Goal: Transaction & Acquisition: Book appointment/travel/reservation

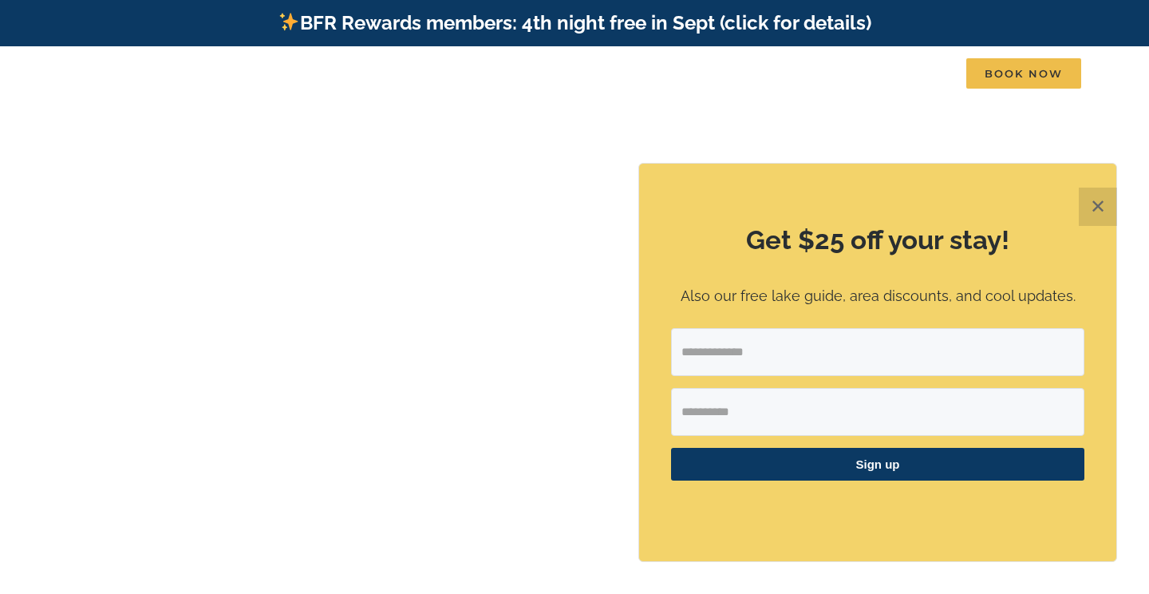
click at [1101, 203] on button "✕" at bounding box center [1098, 206] width 38 height 38
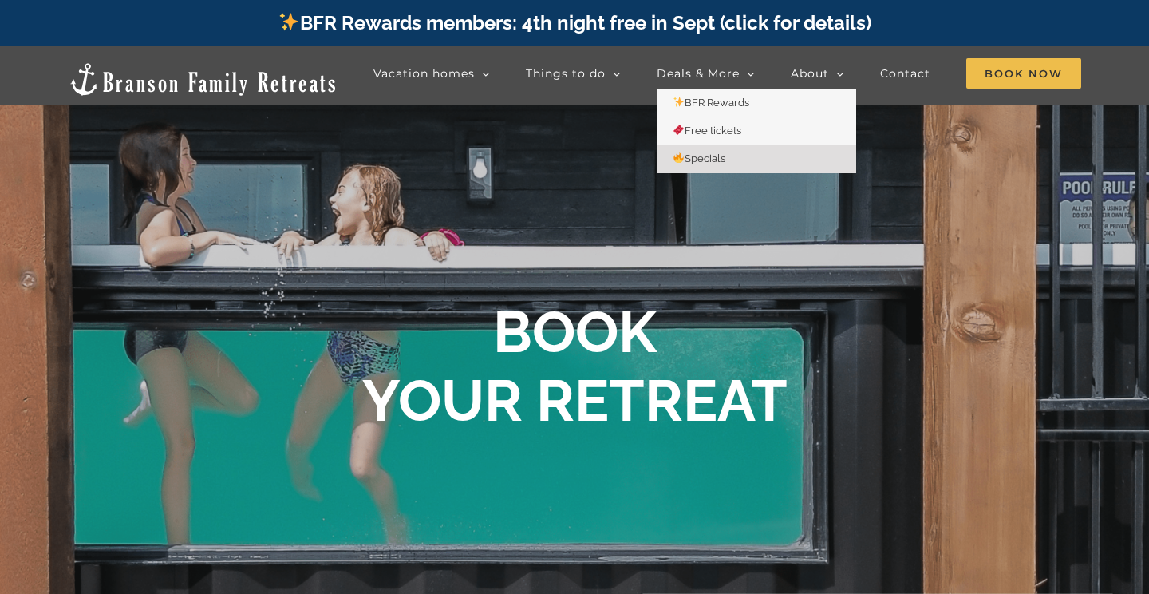
click at [695, 152] on span "Specials" at bounding box center [699, 158] width 53 height 12
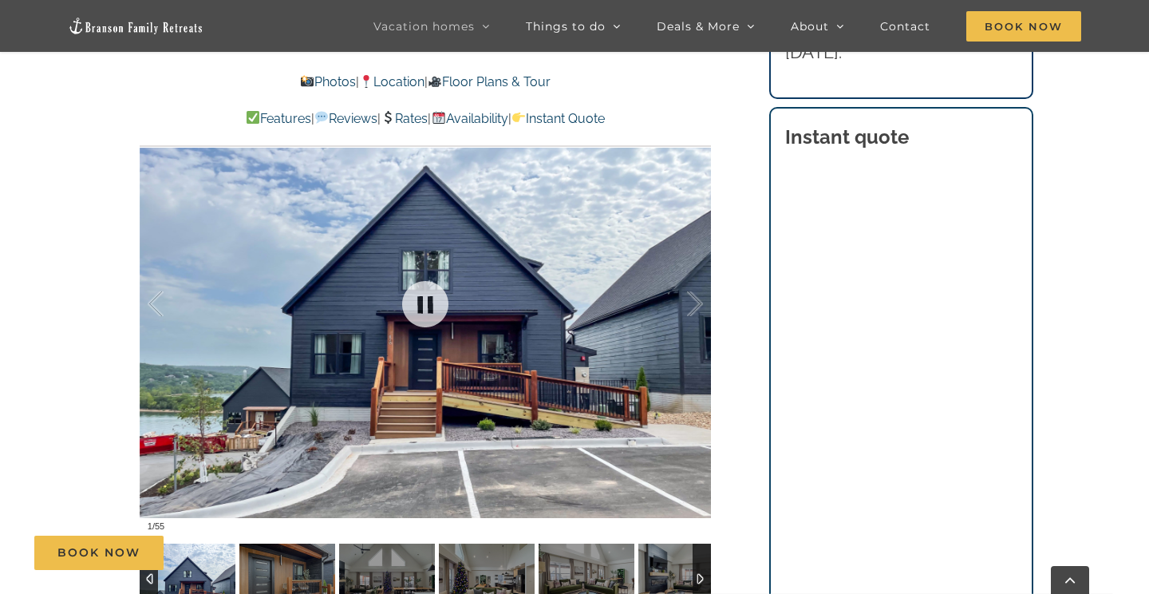
scroll to position [1186, 0]
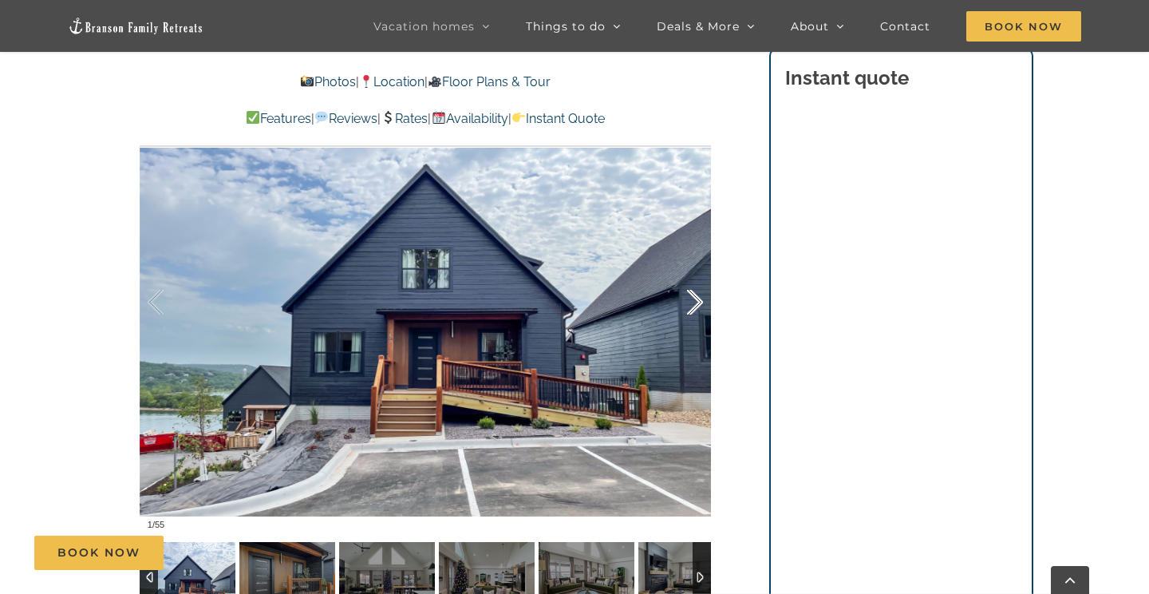
click at [689, 294] on div at bounding box center [677, 302] width 49 height 99
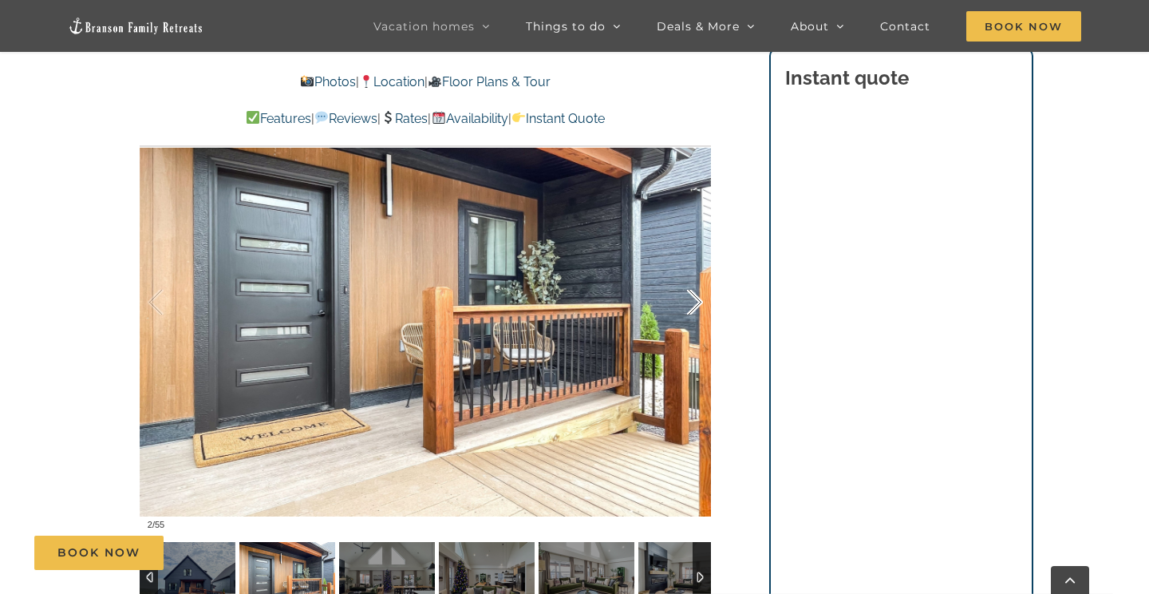
click at [700, 292] on div at bounding box center [677, 302] width 49 height 99
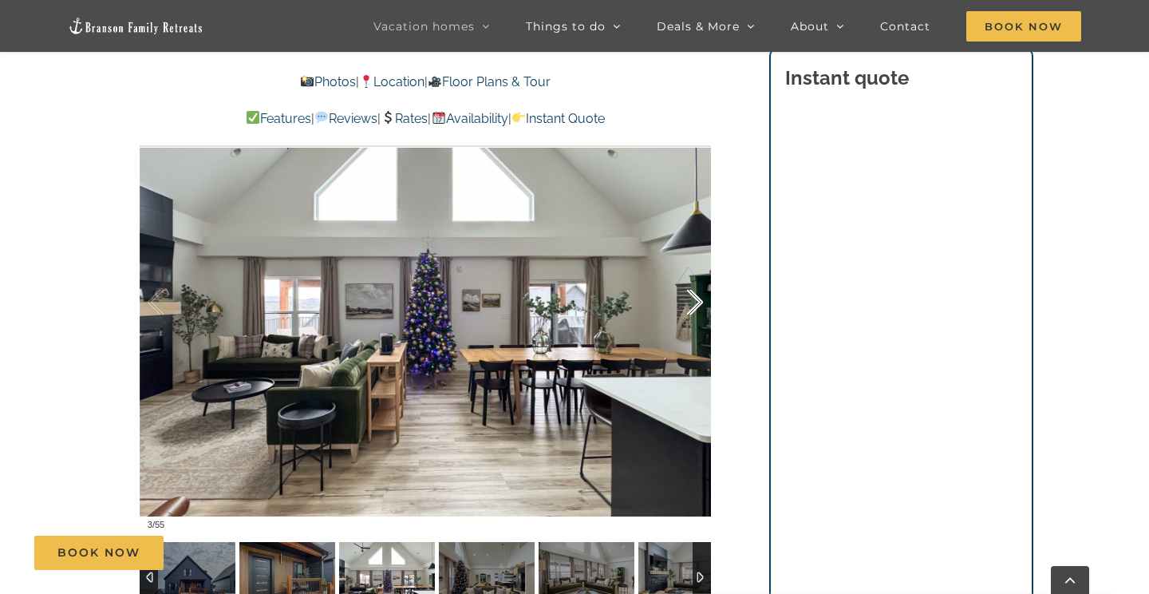
click at [701, 292] on div at bounding box center [677, 302] width 49 height 99
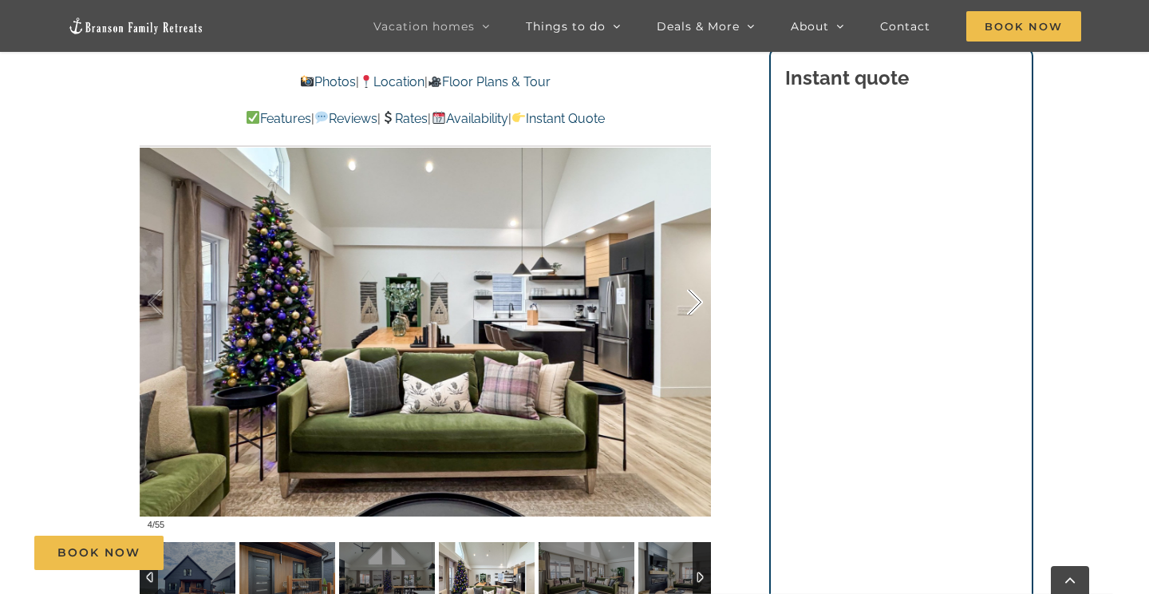
click at [701, 291] on div at bounding box center [677, 302] width 49 height 99
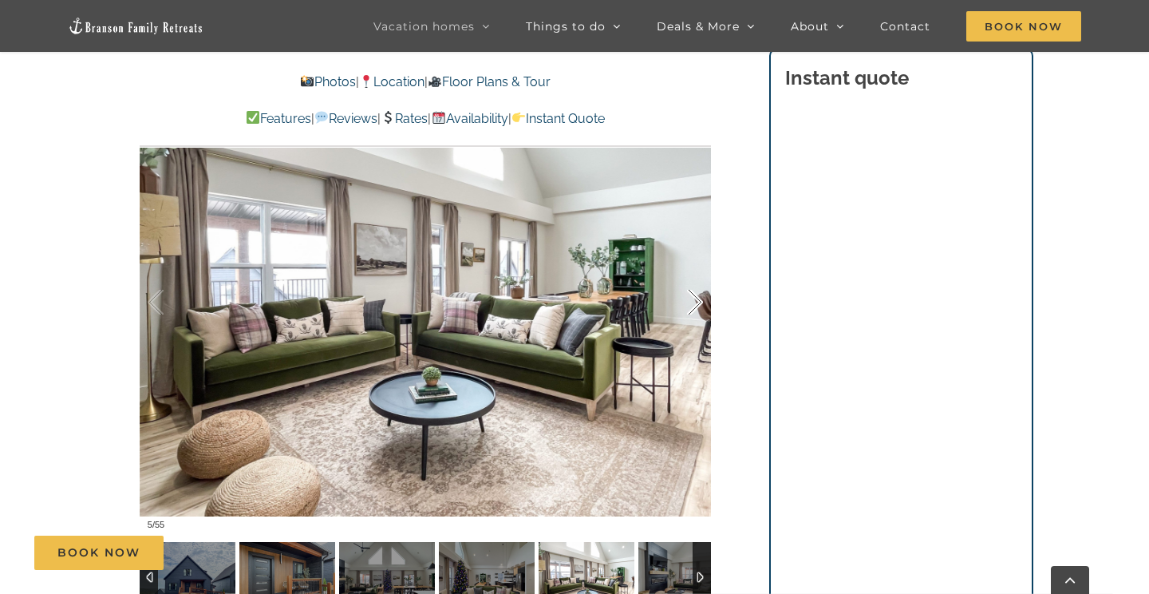
click at [701, 290] on div at bounding box center [677, 302] width 49 height 99
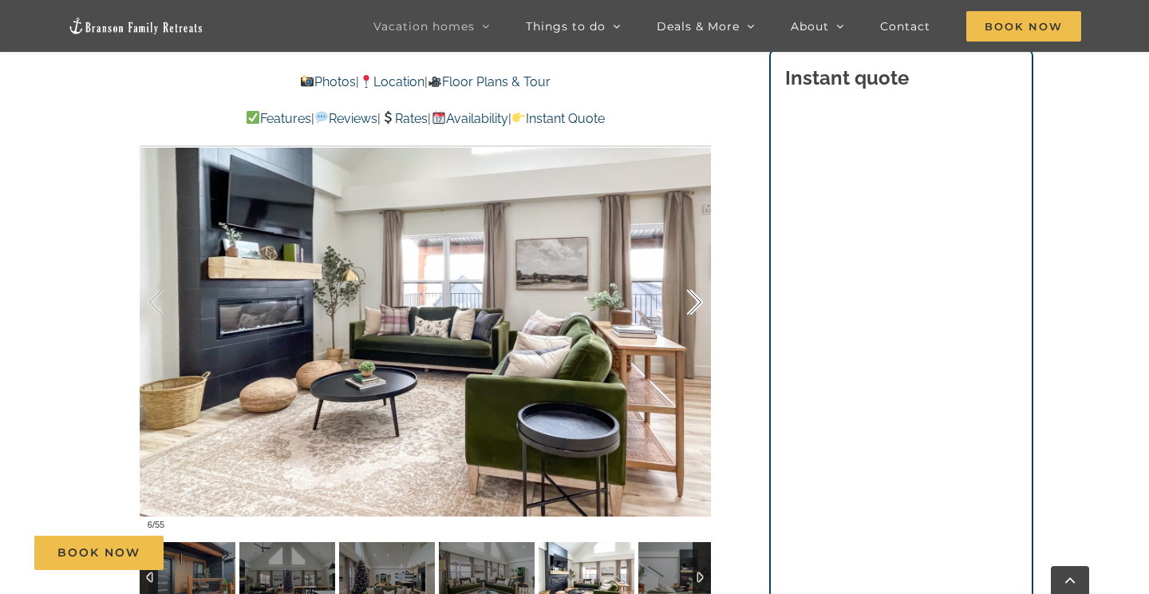
click at [701, 290] on div at bounding box center [677, 302] width 49 height 99
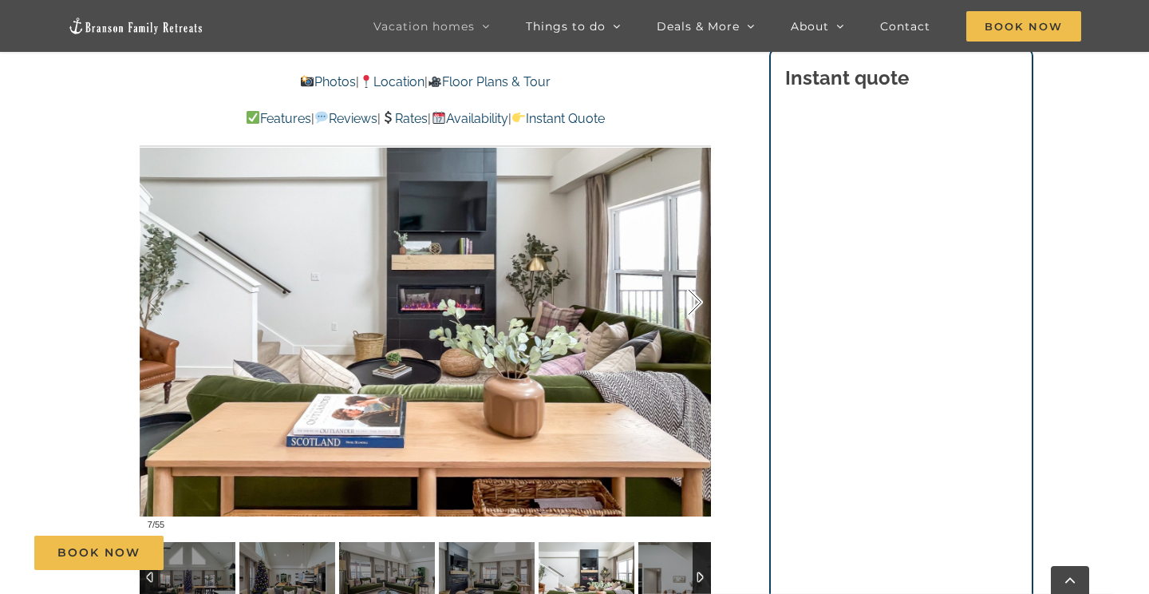
click at [701, 290] on div at bounding box center [677, 302] width 49 height 99
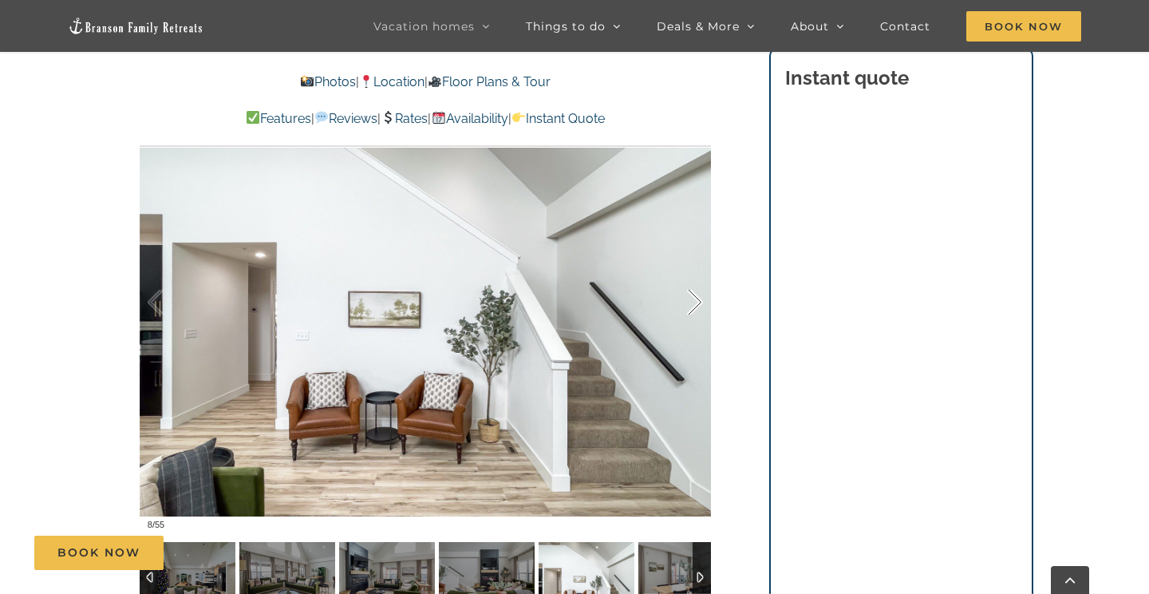
click at [701, 290] on div at bounding box center [677, 302] width 49 height 99
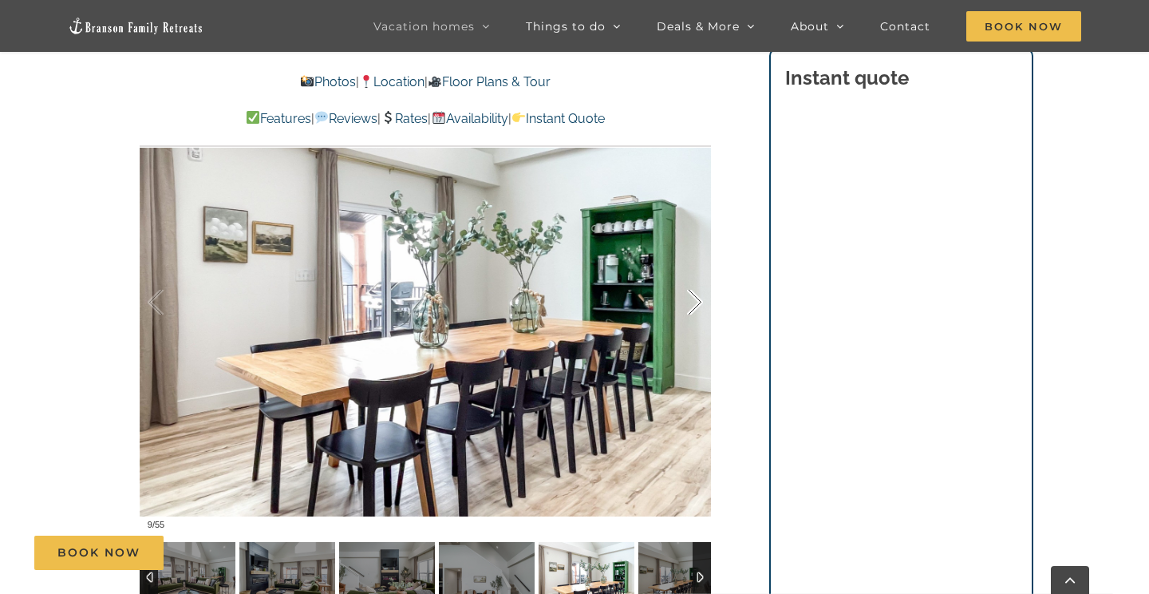
click at [701, 290] on div at bounding box center [677, 302] width 49 height 99
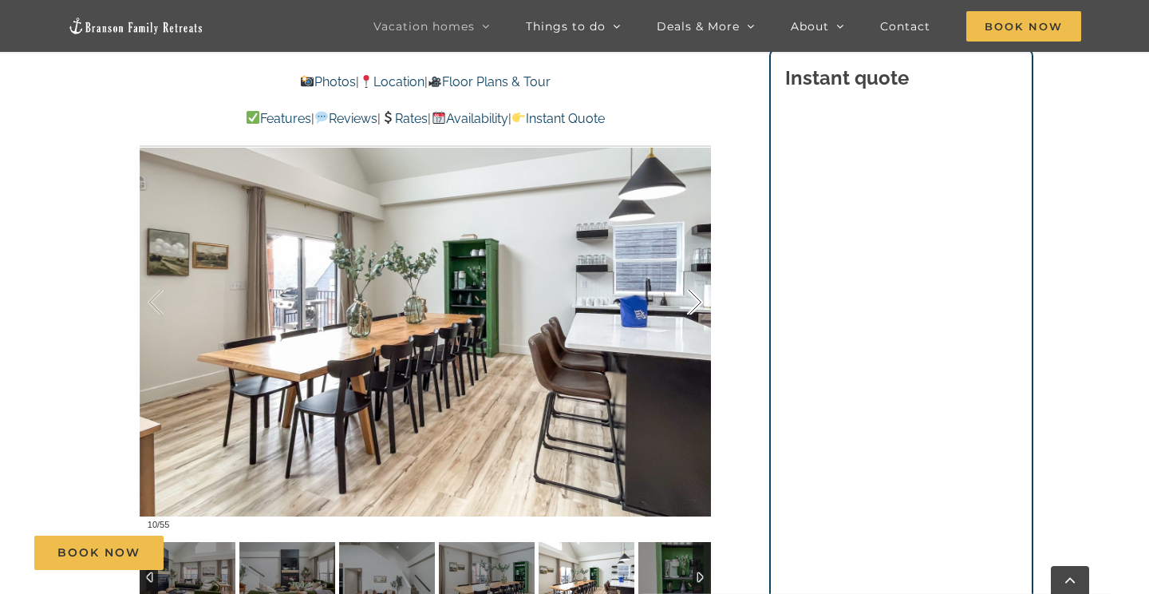
click at [701, 290] on div at bounding box center [677, 302] width 49 height 99
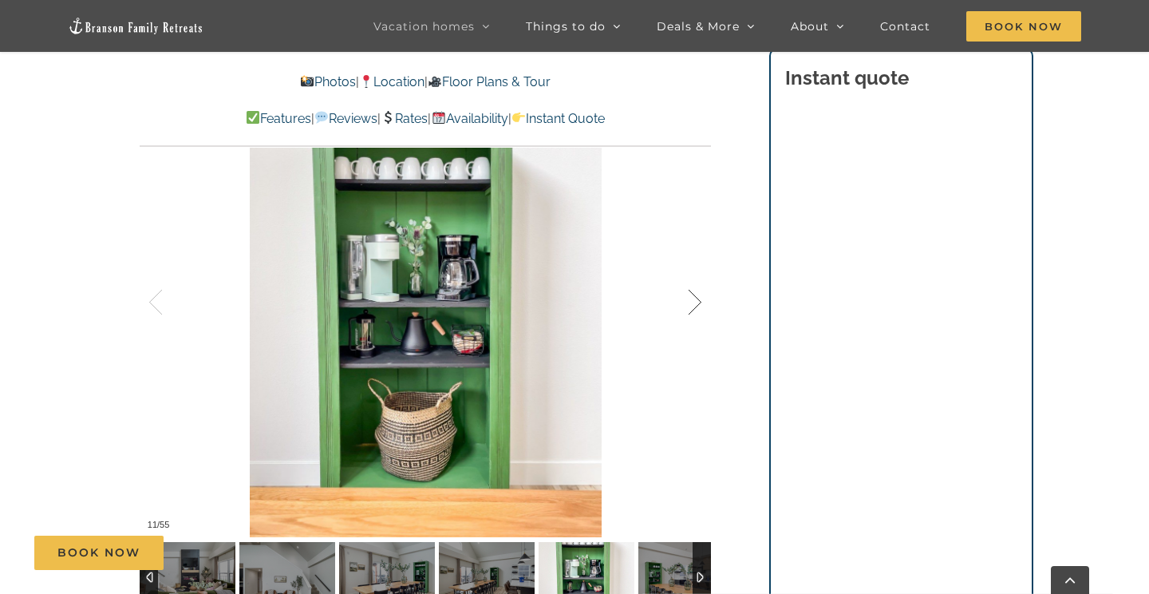
click at [701, 290] on div at bounding box center [677, 302] width 49 height 99
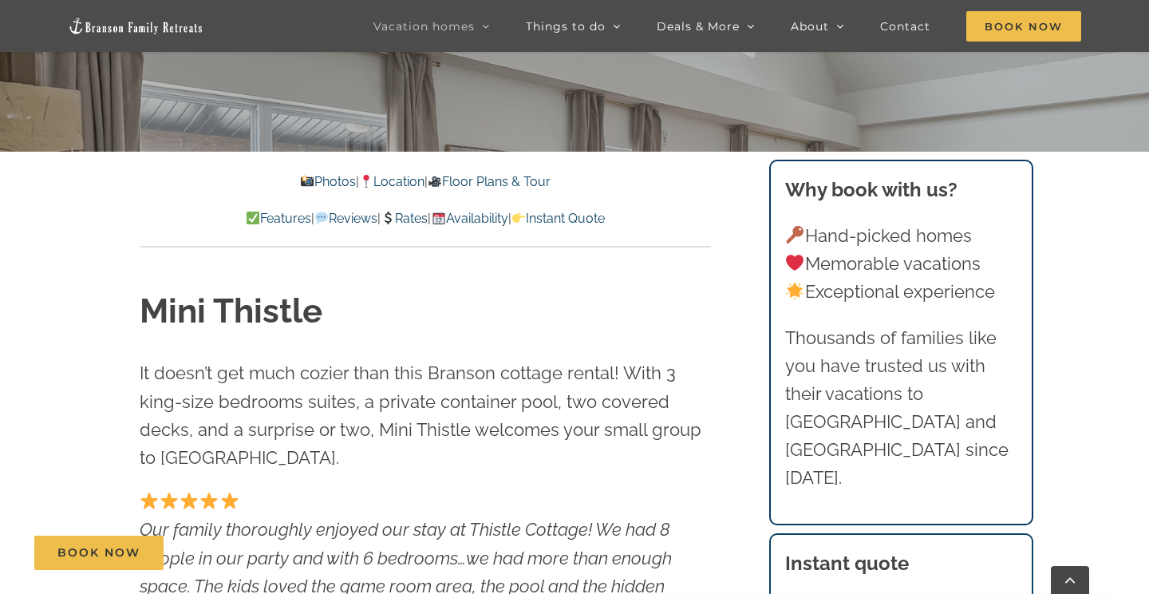
scroll to position [487, 0]
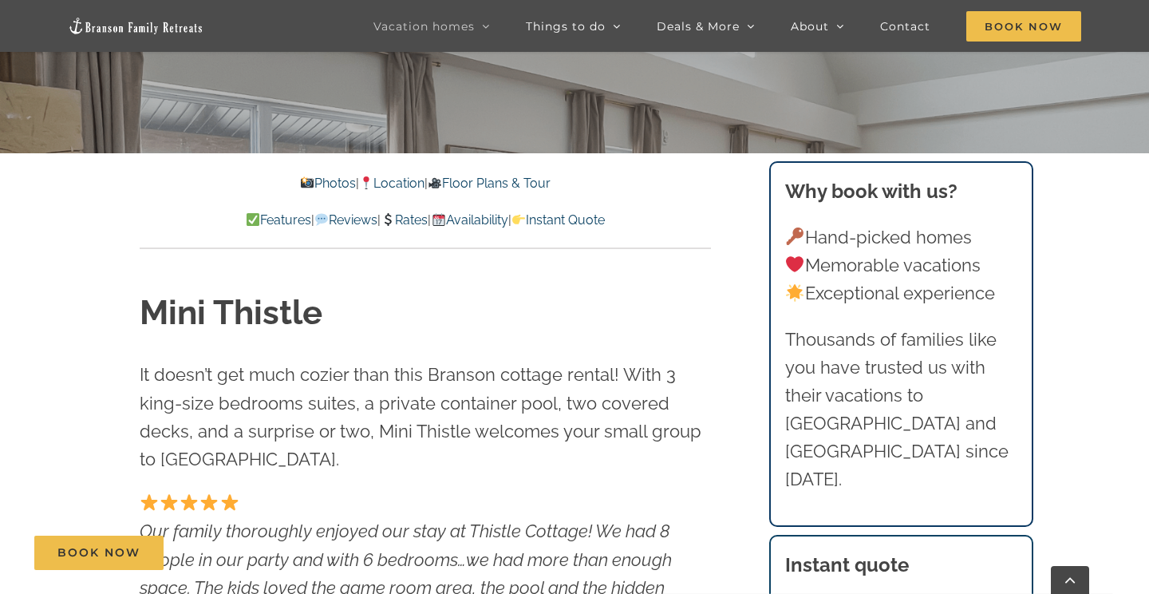
click at [413, 220] on link "Rates" at bounding box center [404, 219] width 47 height 15
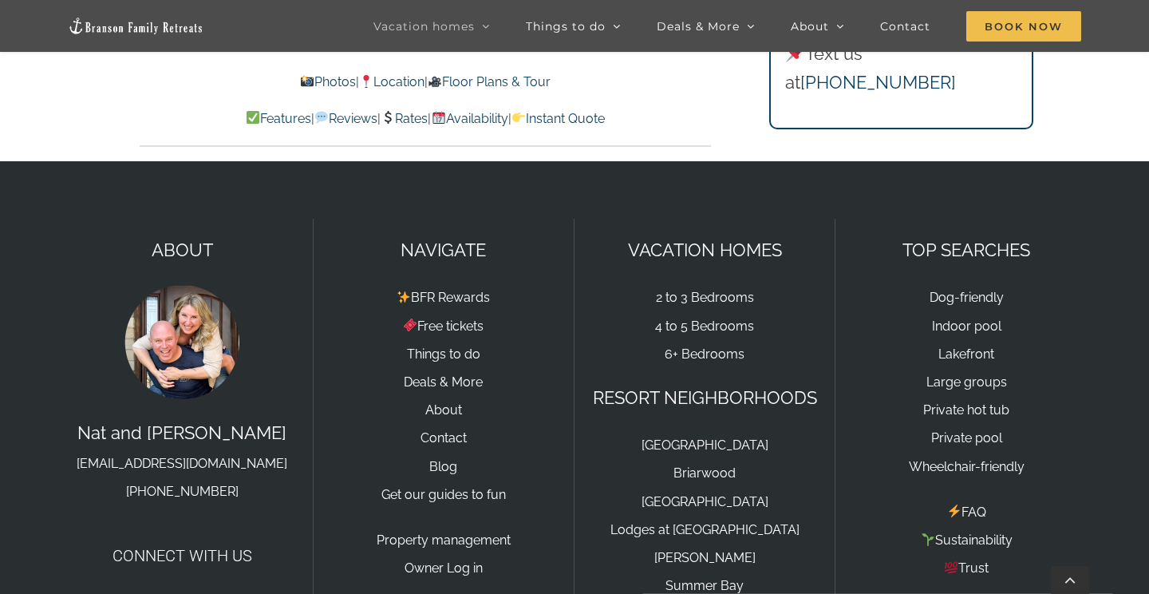
scroll to position [12134, 0]
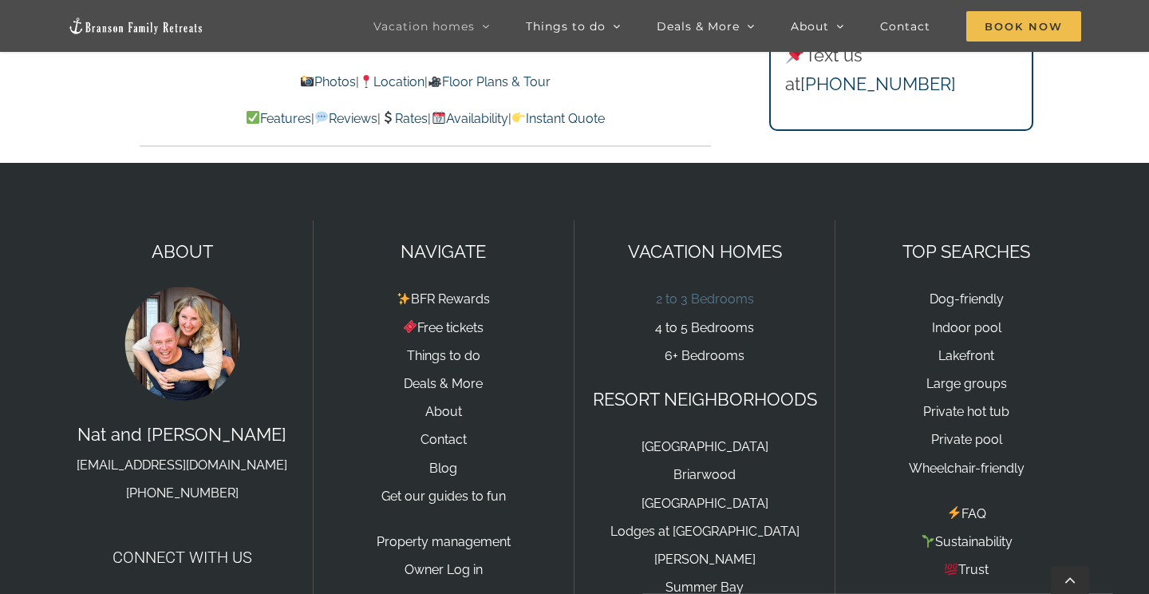
click at [705, 291] on link "2 to 3 Bedrooms" at bounding box center [705, 298] width 98 height 15
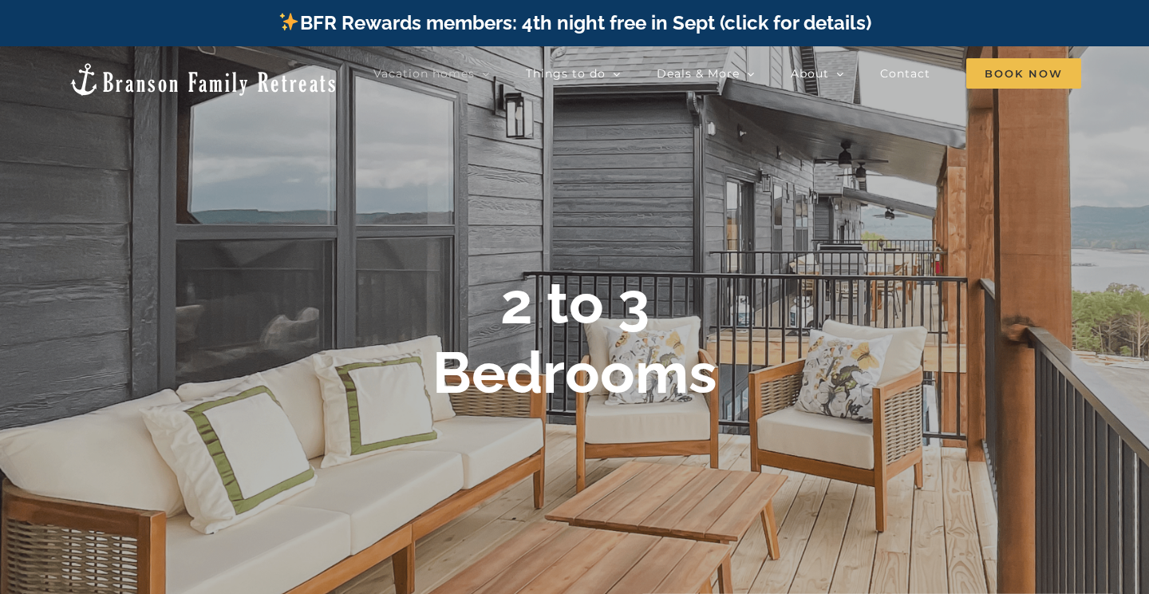
click at [705, 222] on div at bounding box center [574, 343] width 1149 height 594
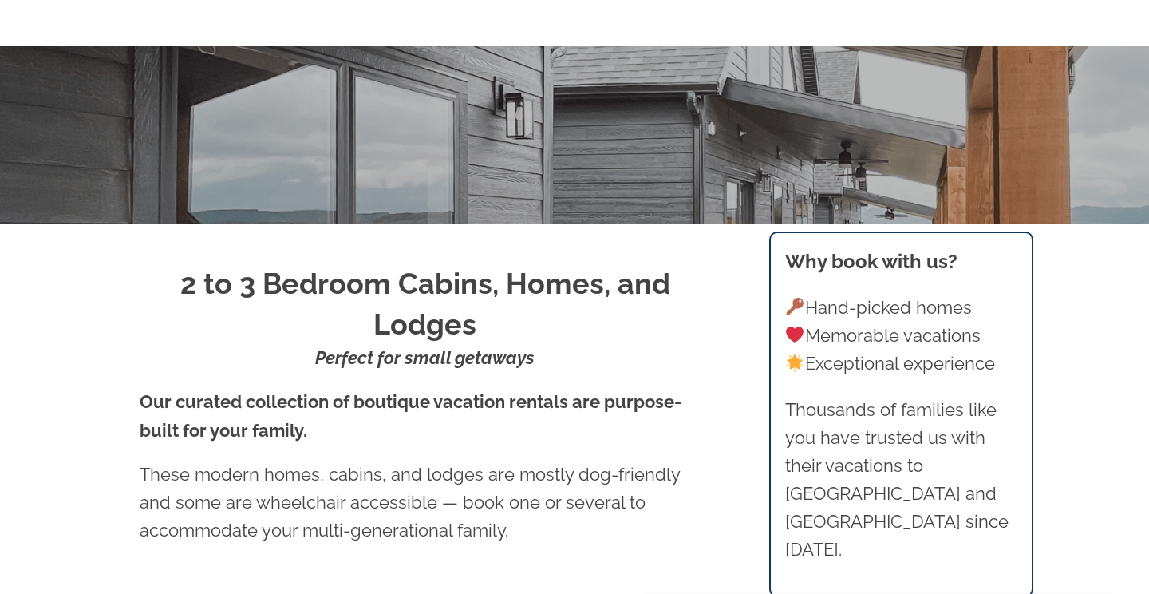
scroll to position [475, 0]
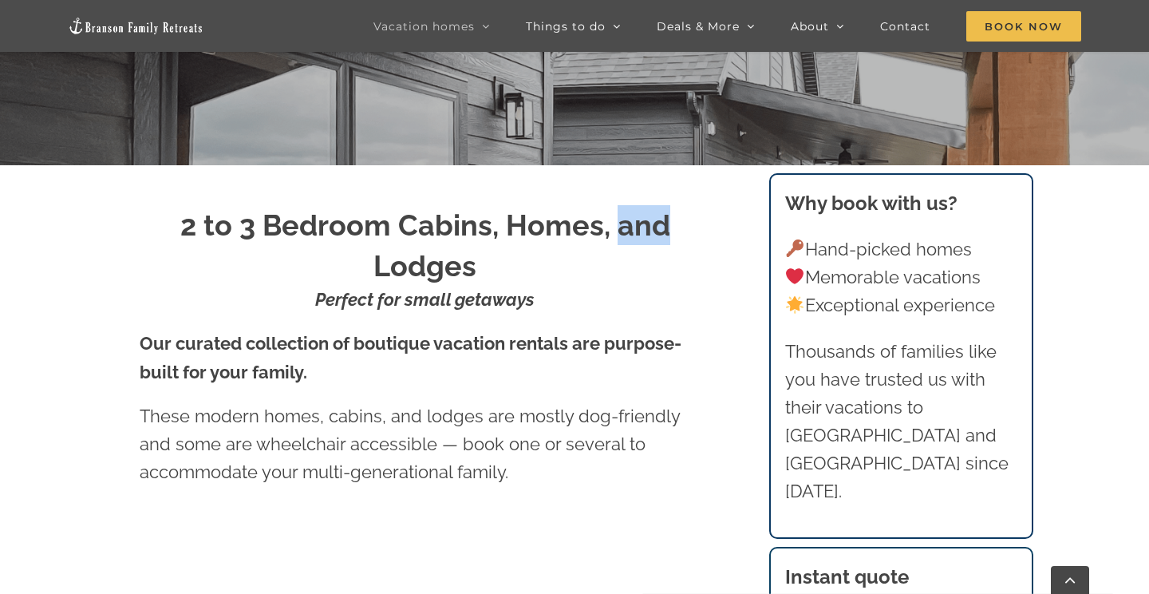
drag, startPoint x: 0, startPoint y: 0, endPoint x: 712, endPoint y: 222, distance: 746.2
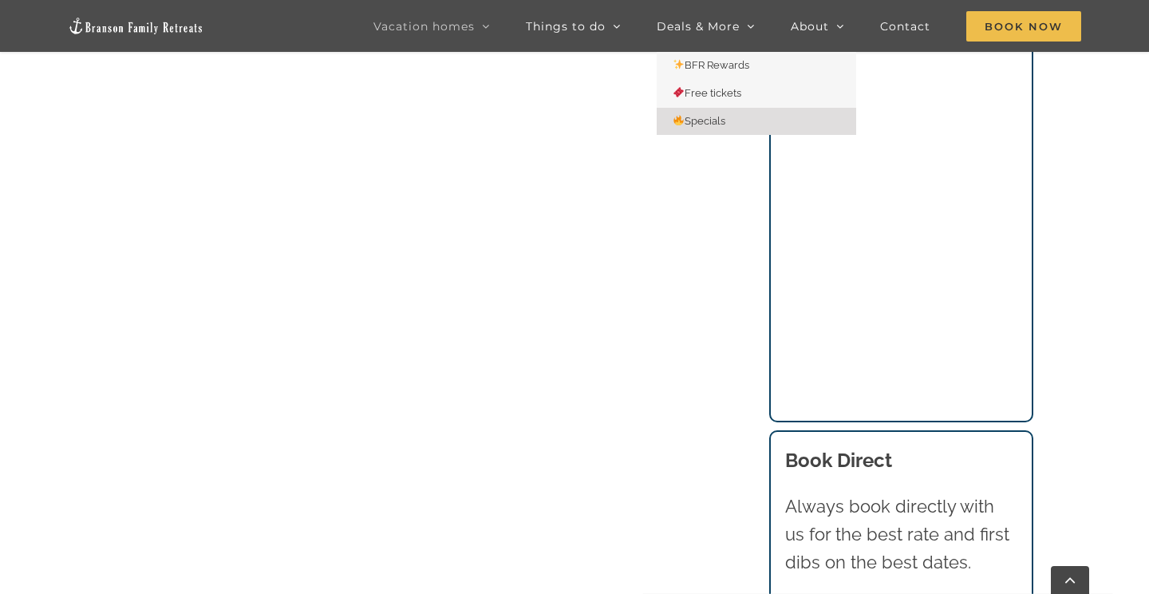
scroll to position [1276, 0]
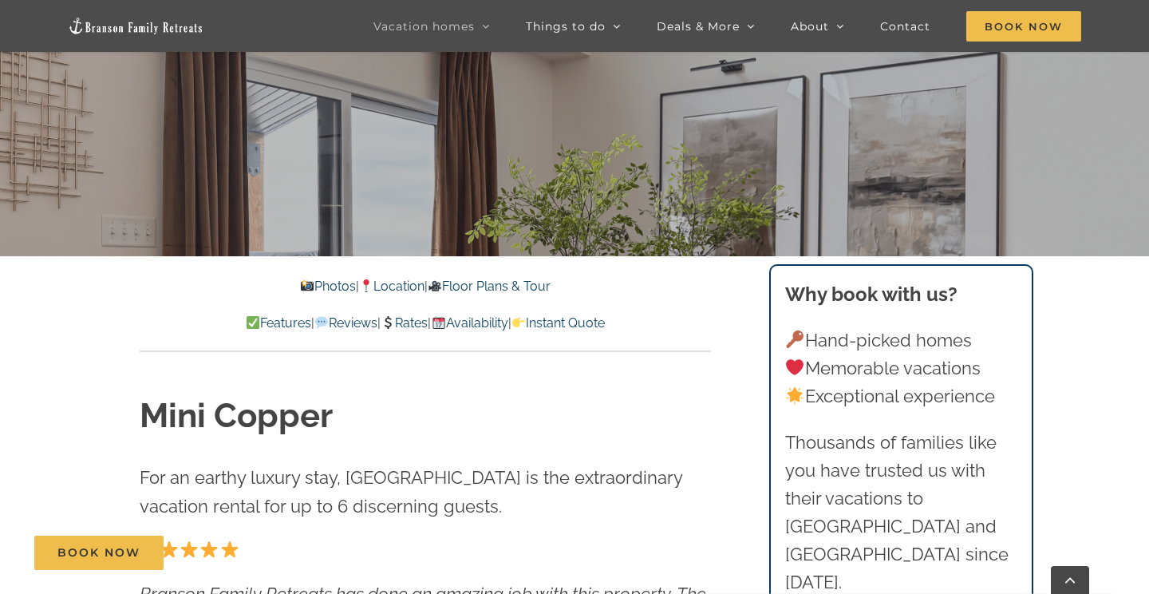
scroll to position [577, 0]
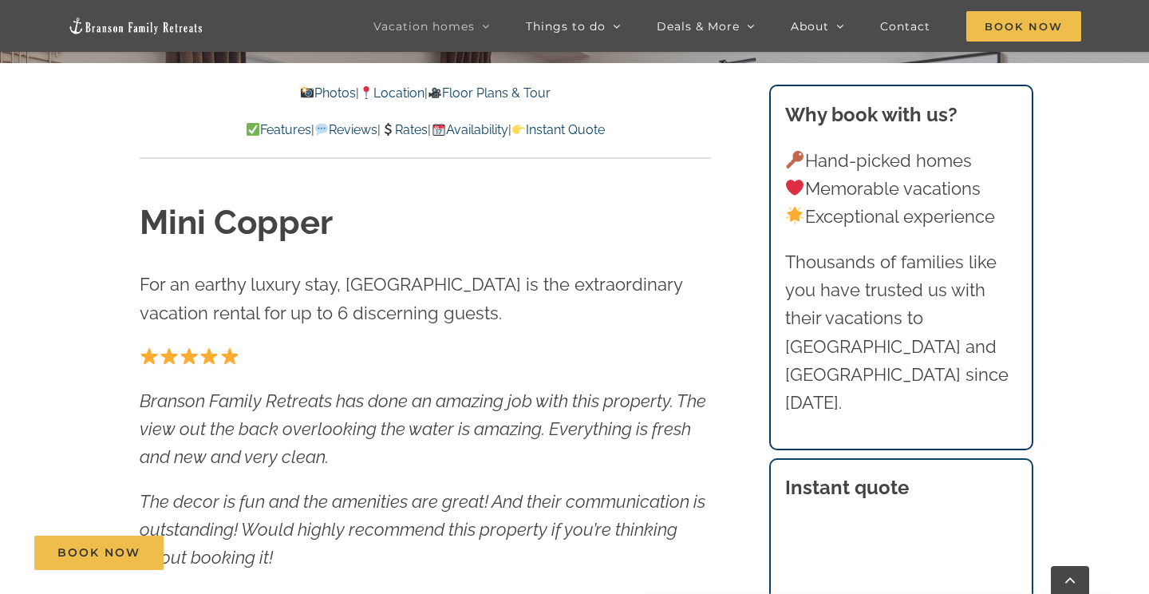
click at [414, 129] on link "Rates" at bounding box center [404, 129] width 47 height 15
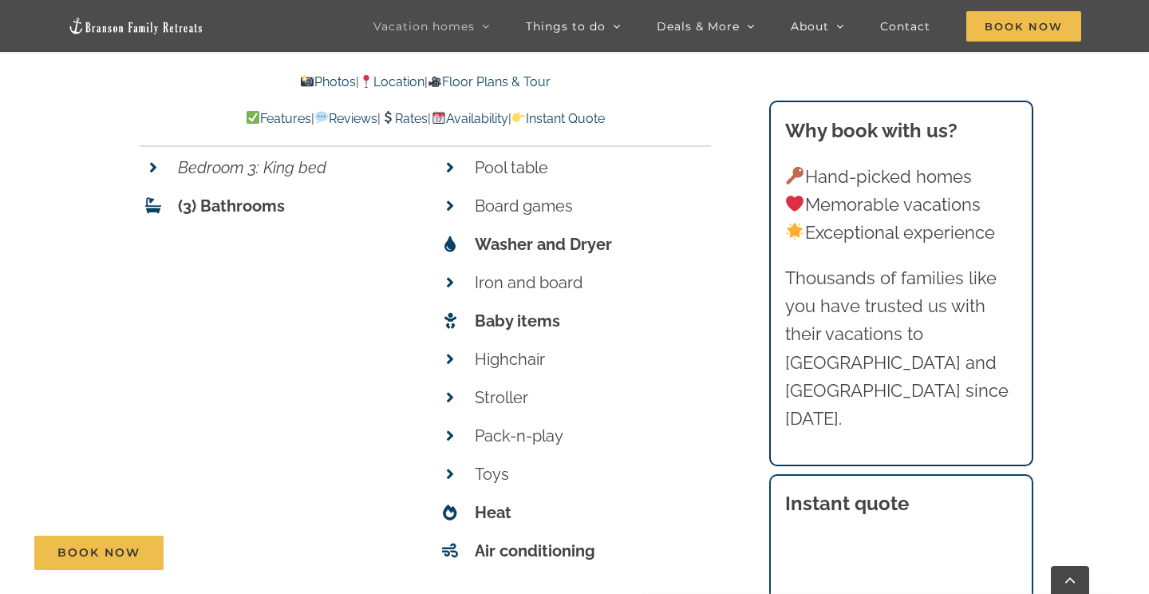
scroll to position [6221, 0]
